Goal: Transaction & Acquisition: Purchase product/service

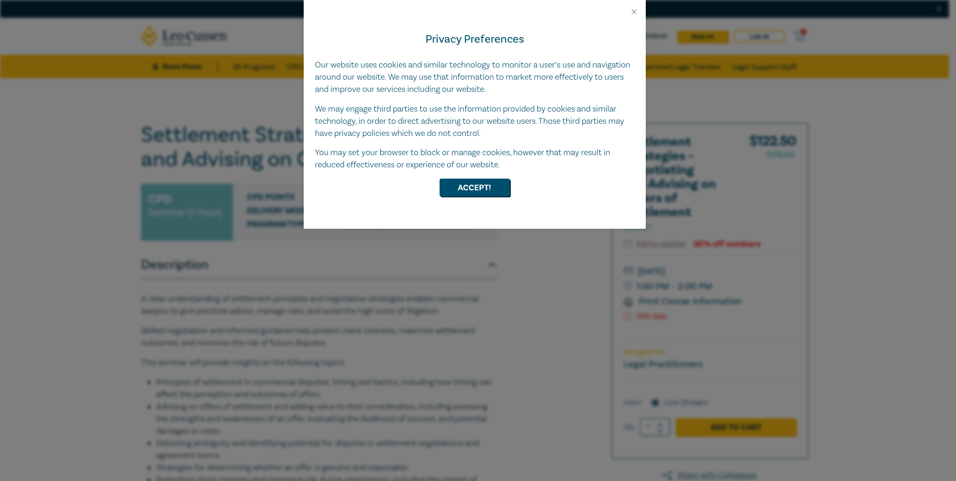
click at [629, 10] on div at bounding box center [475, 8] width 342 height 16
click at [632, 11] on button "Close" at bounding box center [634, 12] width 8 height 8
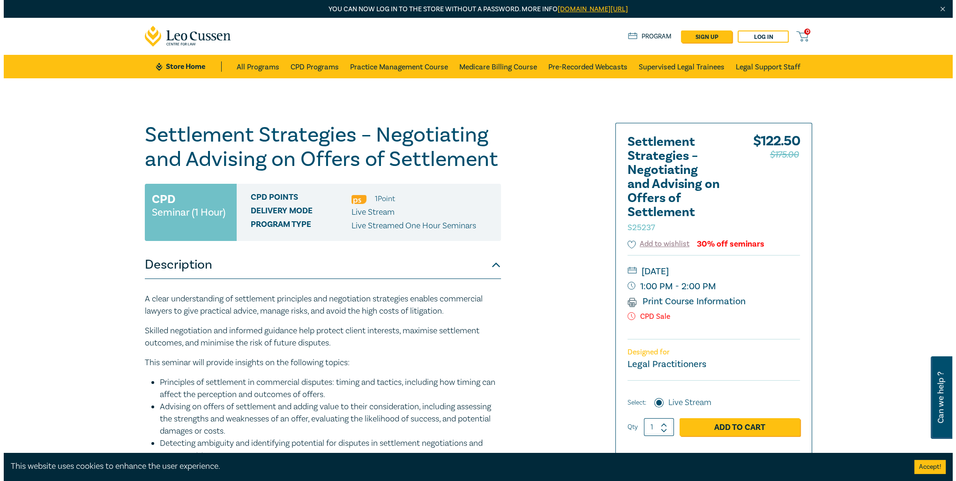
scroll to position [47, 0]
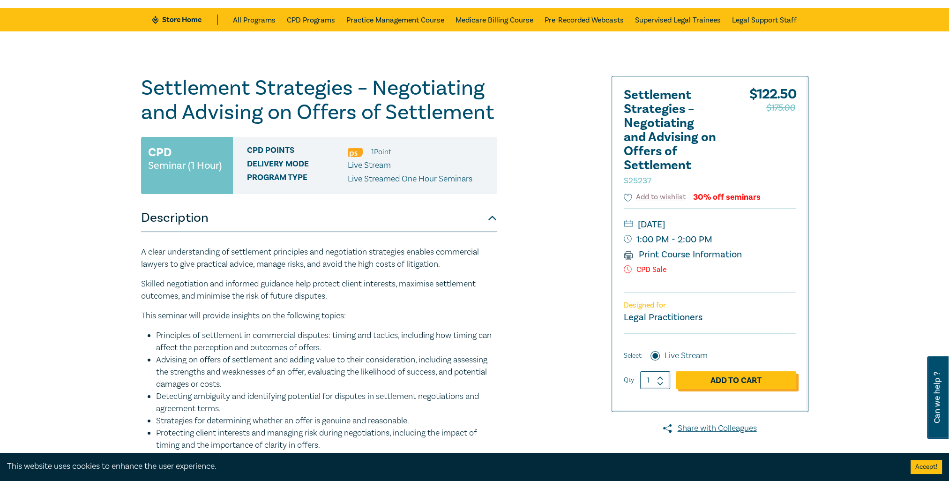
click at [766, 377] on link "Add to Cart" at bounding box center [736, 380] width 120 height 18
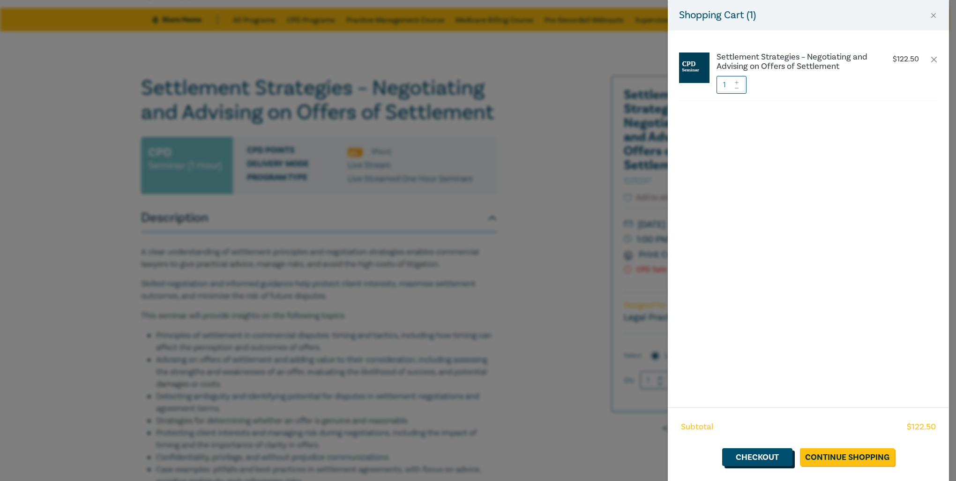
click at [756, 450] on link "Checkout" at bounding box center [757, 457] width 70 height 18
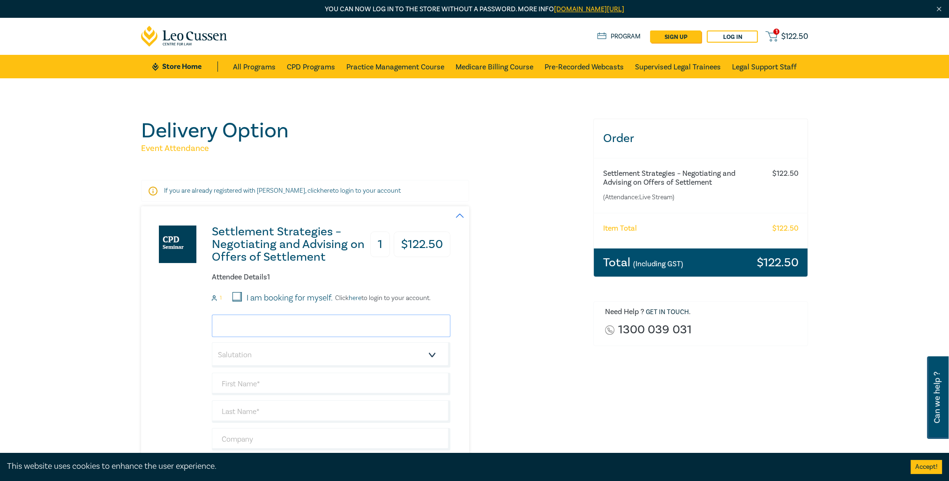
click at [285, 328] on input "email" at bounding box center [331, 326] width 239 height 23
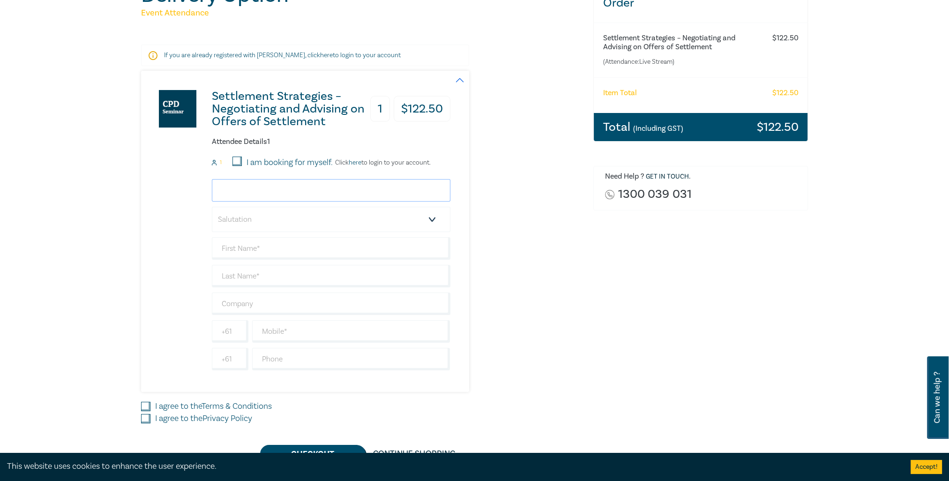
scroll to position [141, 0]
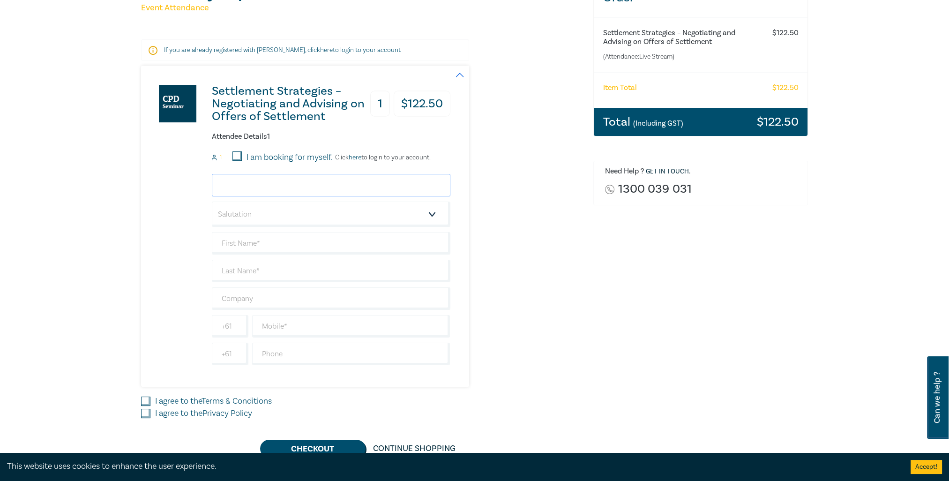
click at [253, 181] on input "email" at bounding box center [331, 185] width 239 height 23
type input "[EMAIL_ADDRESS][PERSON_NAME][DOMAIN_NAME]"
type input "Ita"
type input "[PERSON_NAME]"
click at [263, 293] on input "text" at bounding box center [331, 298] width 239 height 23
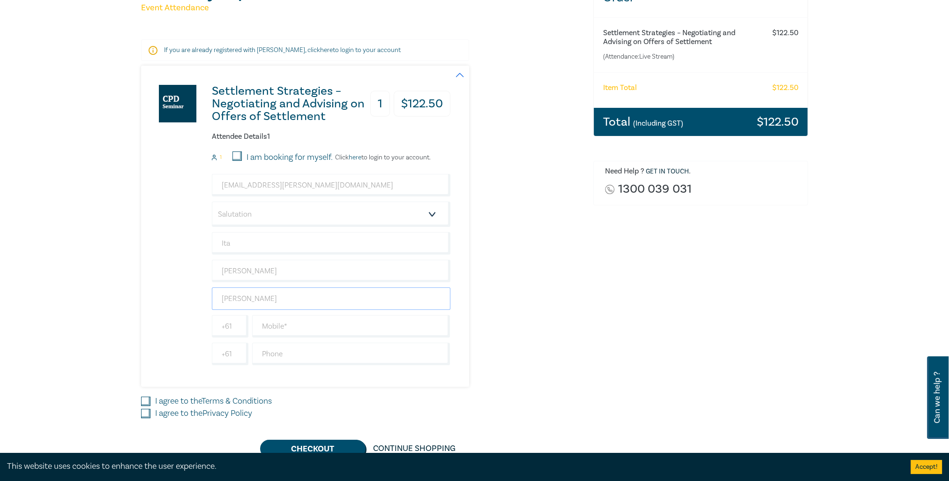
type input "[PERSON_NAME] Lawyers"
click at [277, 329] on input "text" at bounding box center [351, 326] width 198 height 23
type input "0431700103"
click at [289, 344] on input "text" at bounding box center [351, 354] width 198 height 23
paste input "03 9629 9629"
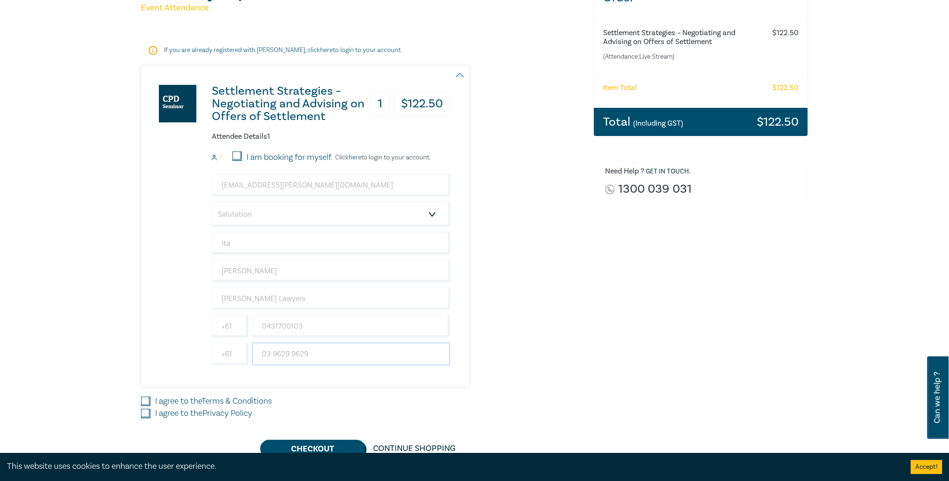
drag, startPoint x: 273, startPoint y: 351, endPoint x: 256, endPoint y: 351, distance: 17.4
click at [256, 351] on input "03 9629 9629" at bounding box center [351, 354] width 198 height 23
type input "9629 9629"
click at [231, 328] on div "[PHONE_NUMBER]" at bounding box center [331, 326] width 242 height 23
click at [648, 344] on div "Order Settlement Strategies – Negotiating and Advising on Offers of Settlement …" at bounding box center [701, 218] width 226 height 480
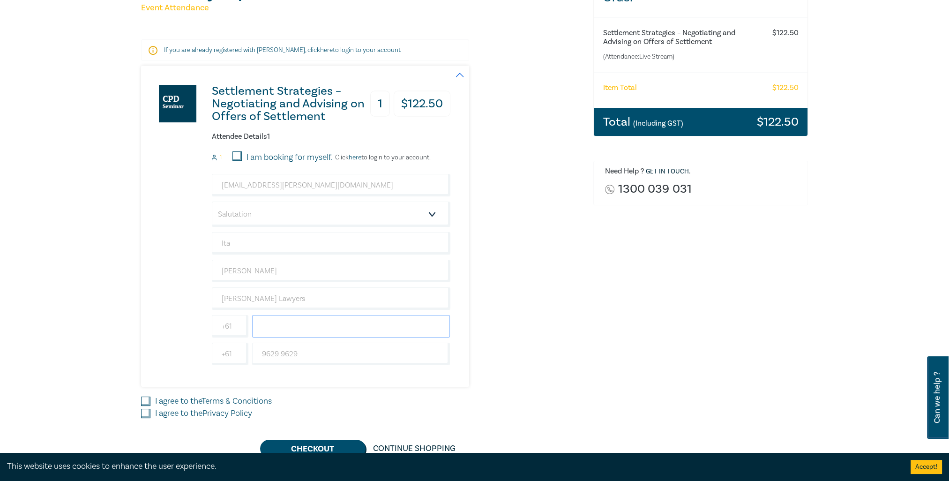
click at [284, 327] on input "text" at bounding box center [351, 326] width 198 height 23
paste input "0431700103"
type input "0431700103"
click at [512, 326] on div "Settlement Strategies – Negotiating and Advising on Offers of Settlement 1 $ 12…" at bounding box center [361, 226] width 441 height 321
click at [146, 397] on input "I agree to the Terms & Conditions" at bounding box center [145, 401] width 9 height 9
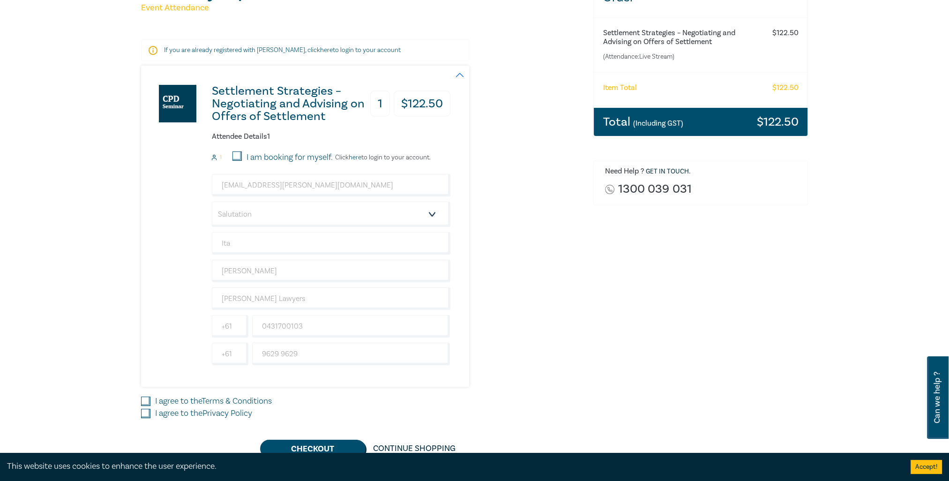
checkbox input "true"
click at [145, 410] on input "I agree to the Privacy Policy" at bounding box center [145, 413] width 9 height 9
checkbox input "true"
click at [312, 445] on button "Checkout" at bounding box center [312, 449] width 105 height 18
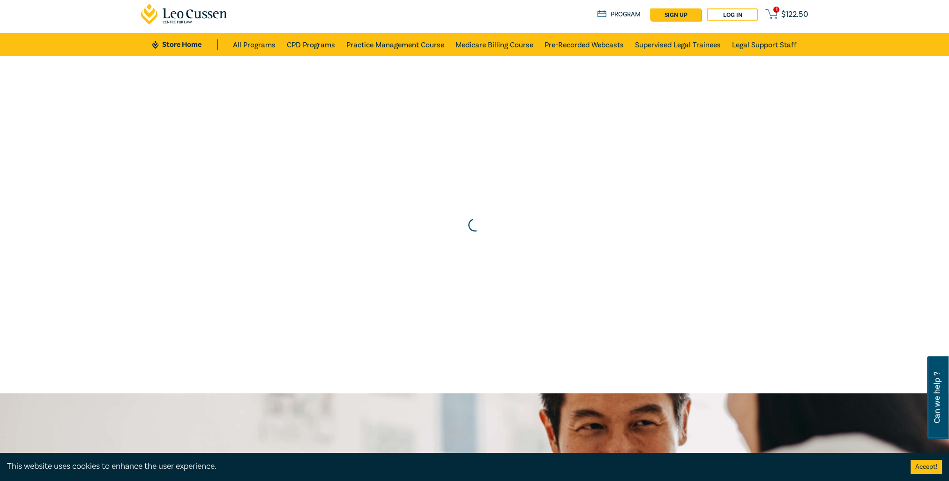
scroll to position [0, 0]
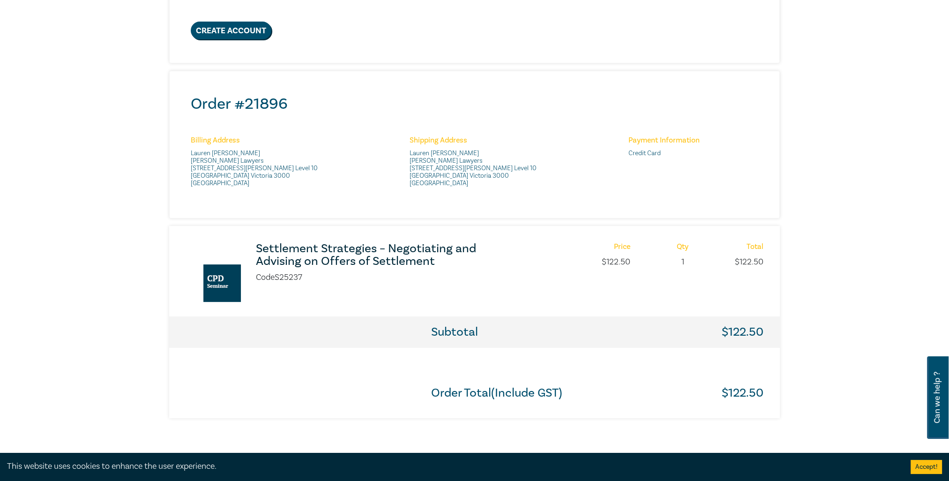
scroll to position [375, 0]
